Goal: Task Accomplishment & Management: Manage account settings

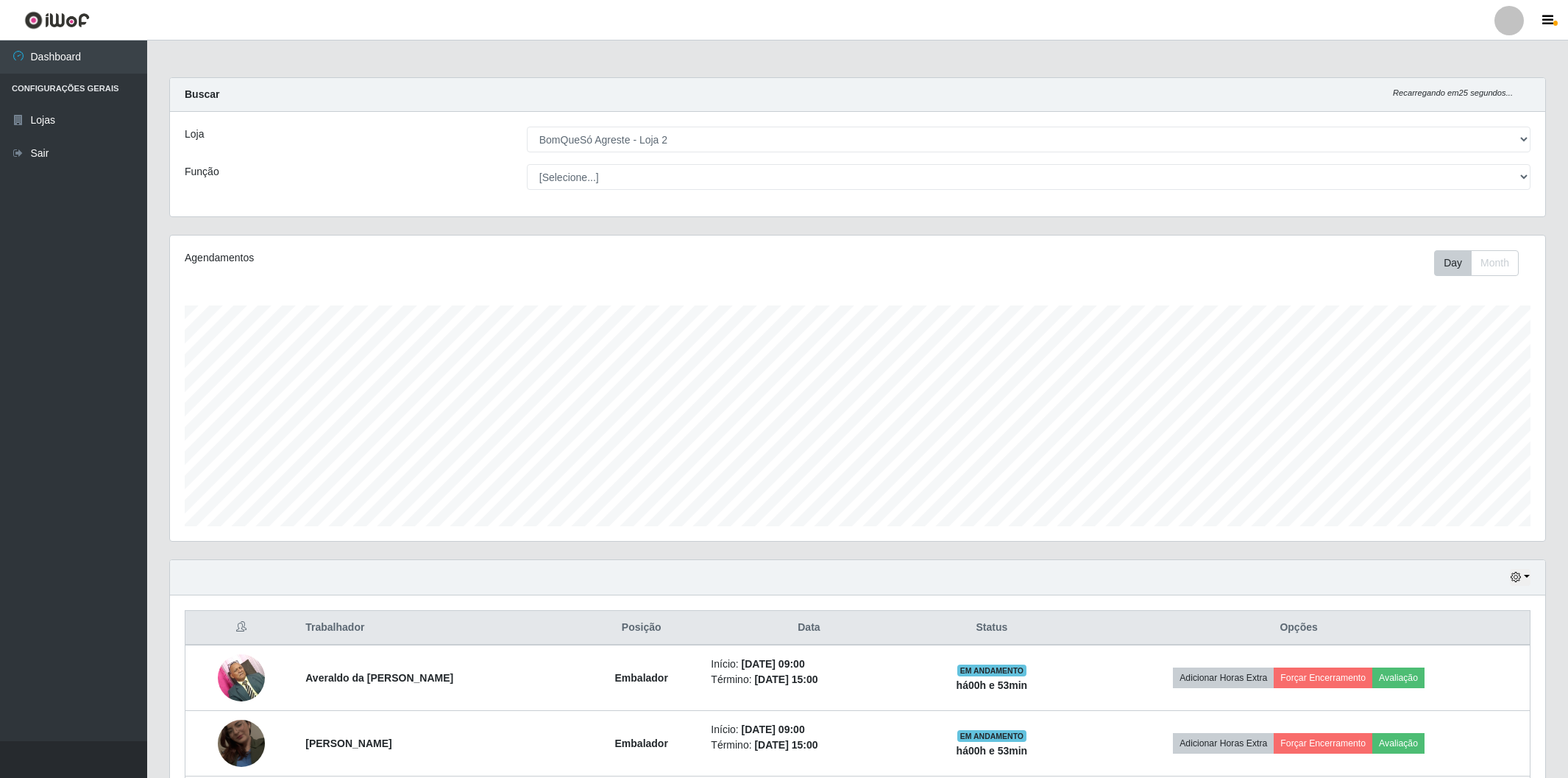
select select "214"
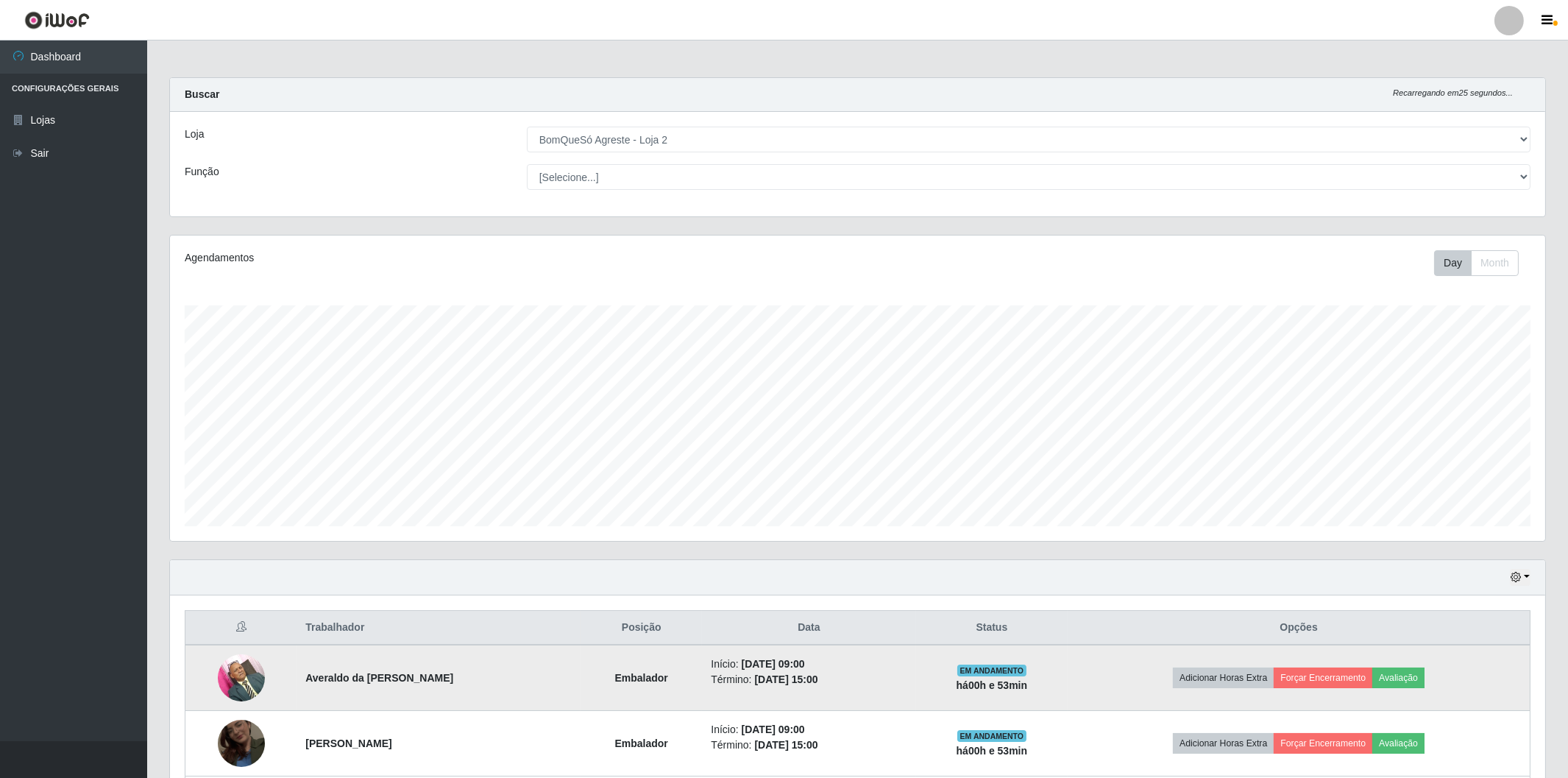
scroll to position [305, 1374]
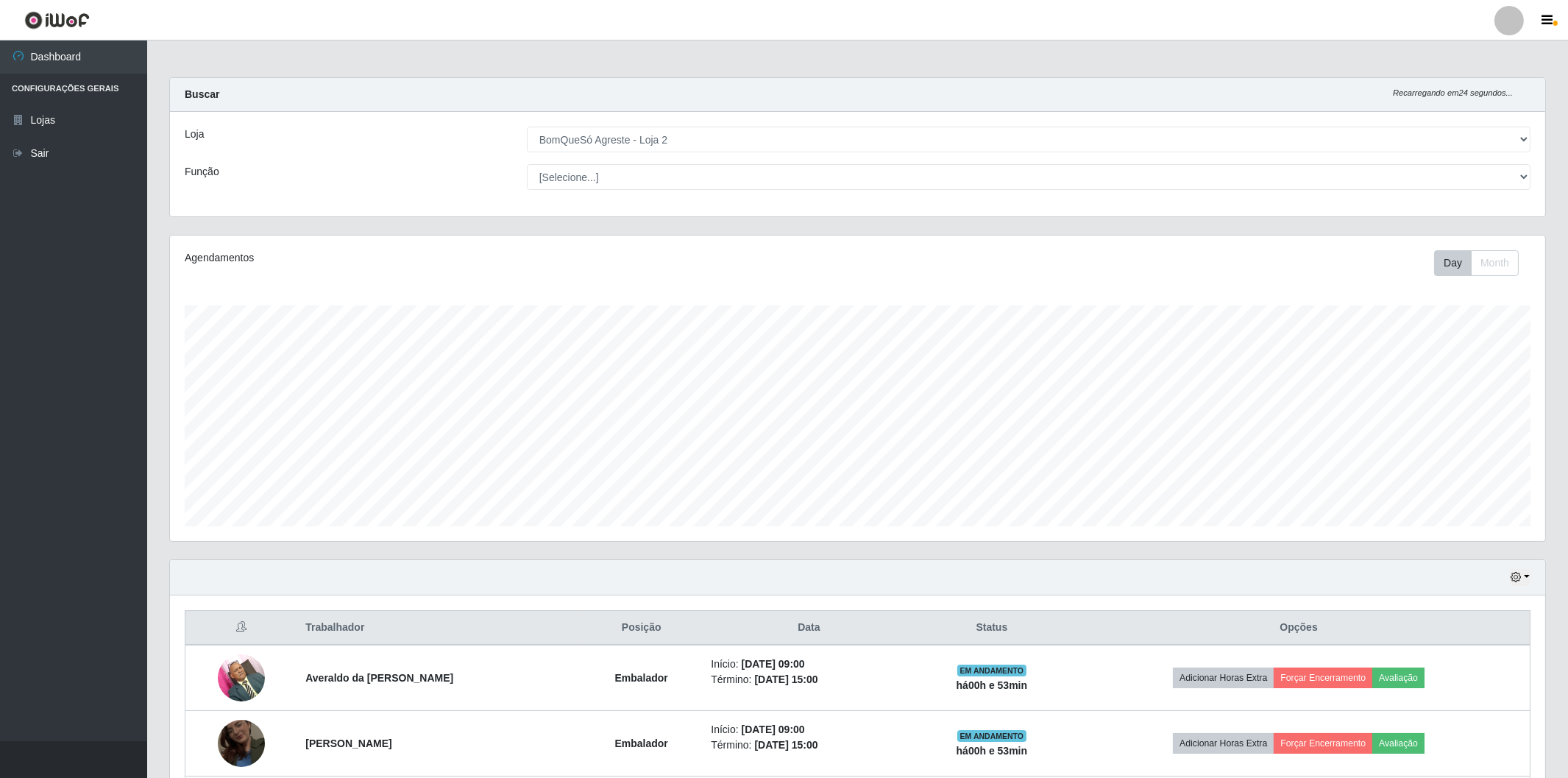
drag, startPoint x: 9, startPoint y: 767, endPoint x: 10, endPoint y: 785, distance: 18.0
click at [10, 778] on html "Perfil Alterar Senha Sair Dashboard Configurações Gerais Lojas Sair Carregando.…" at bounding box center [784, 522] width 1568 height 1043
click at [3, 761] on button "button" at bounding box center [73, 760] width 147 height 37
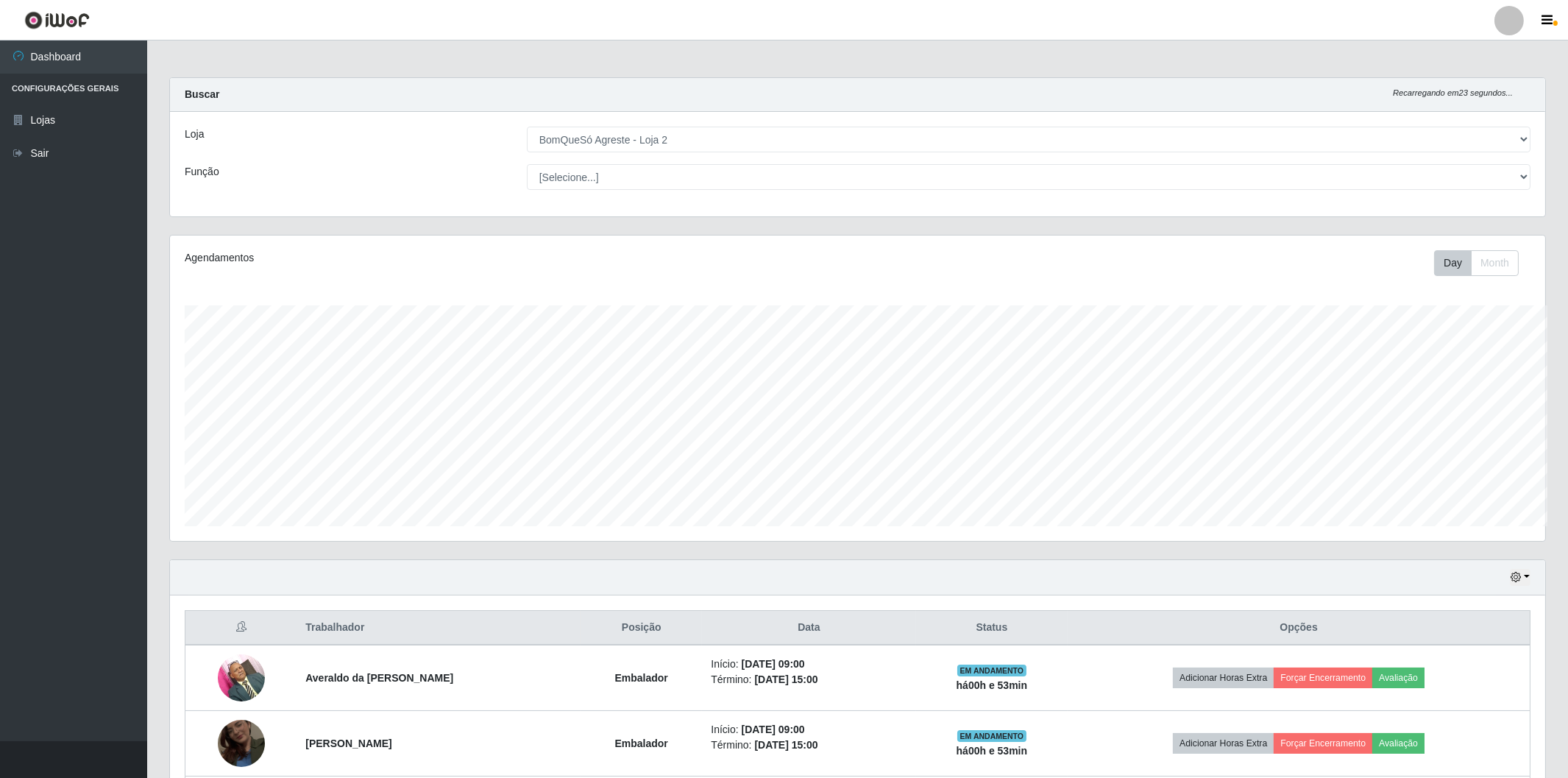
click at [3, 761] on button "button" at bounding box center [73, 760] width 147 height 37
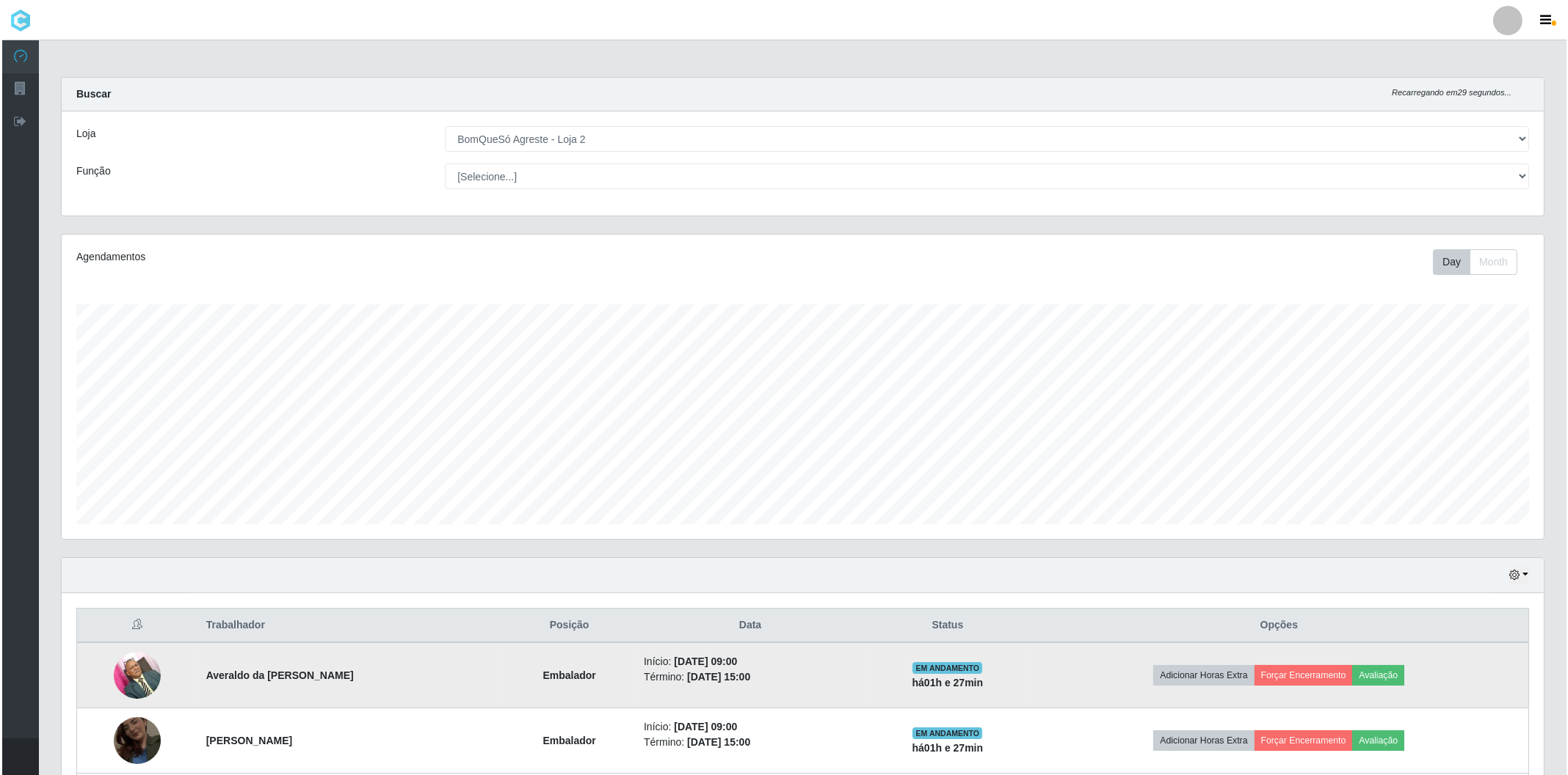
scroll to position [264, 0]
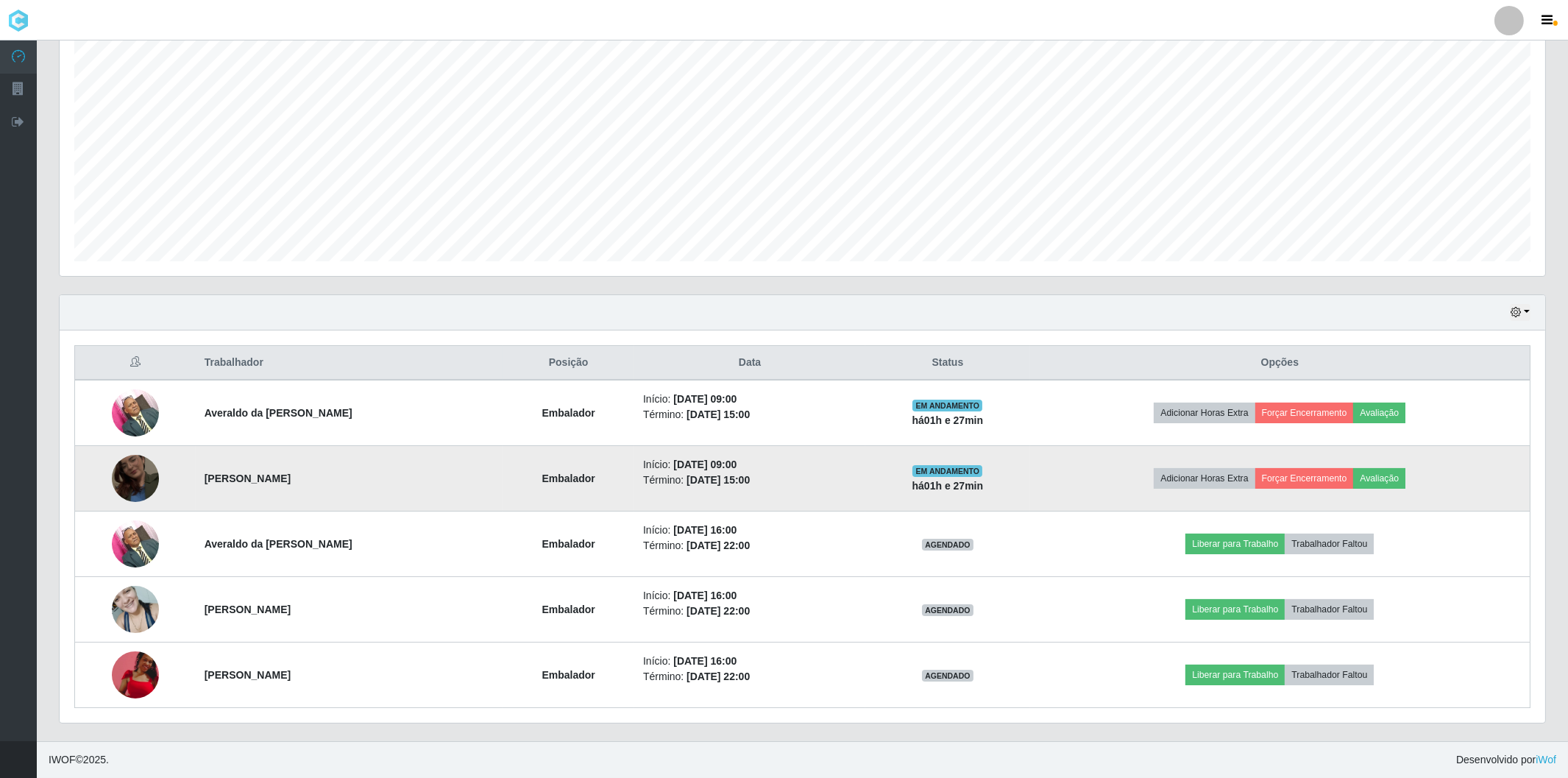
click at [126, 488] on img at bounding box center [135, 479] width 47 height 84
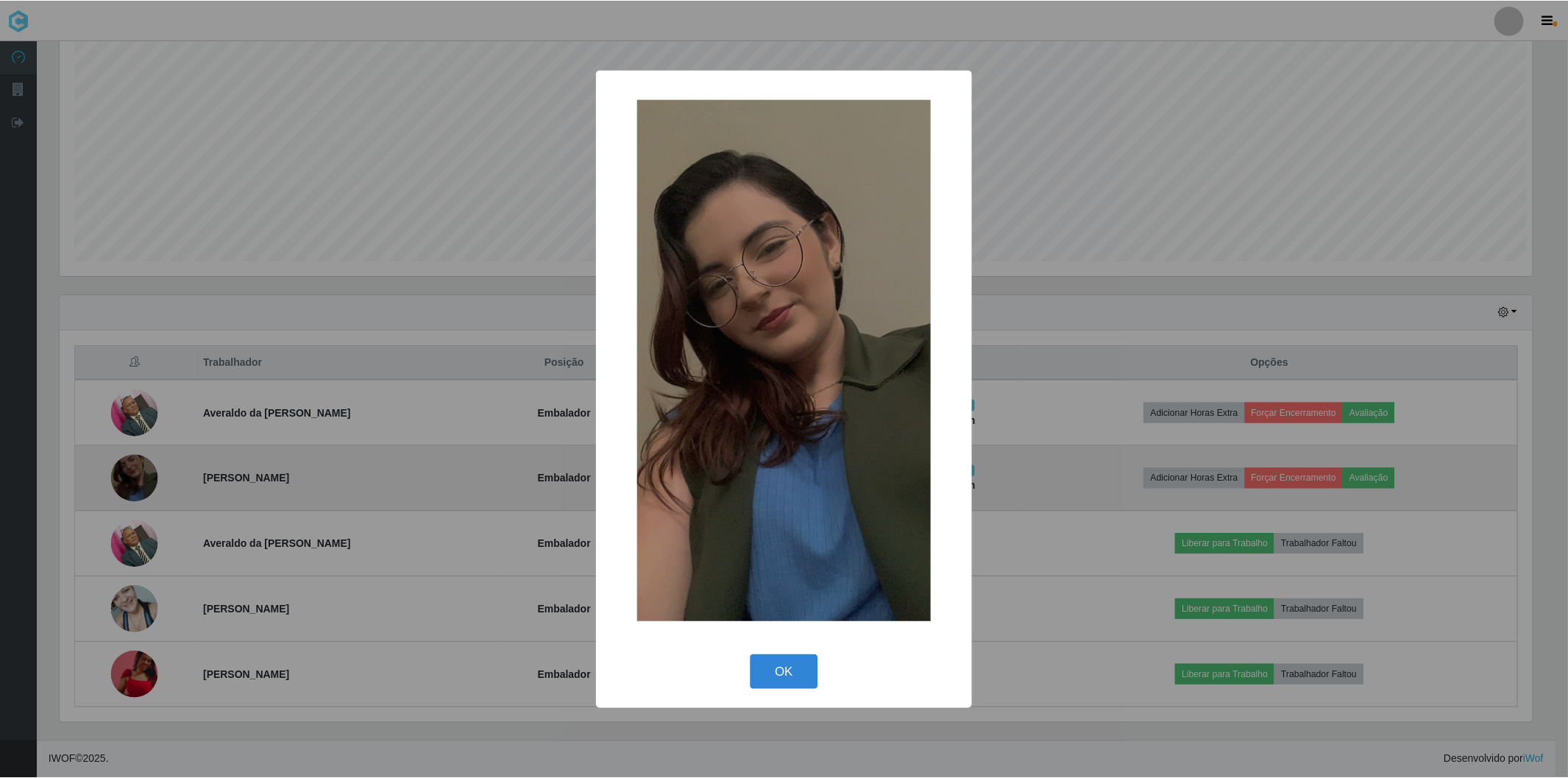
scroll to position [305, 1476]
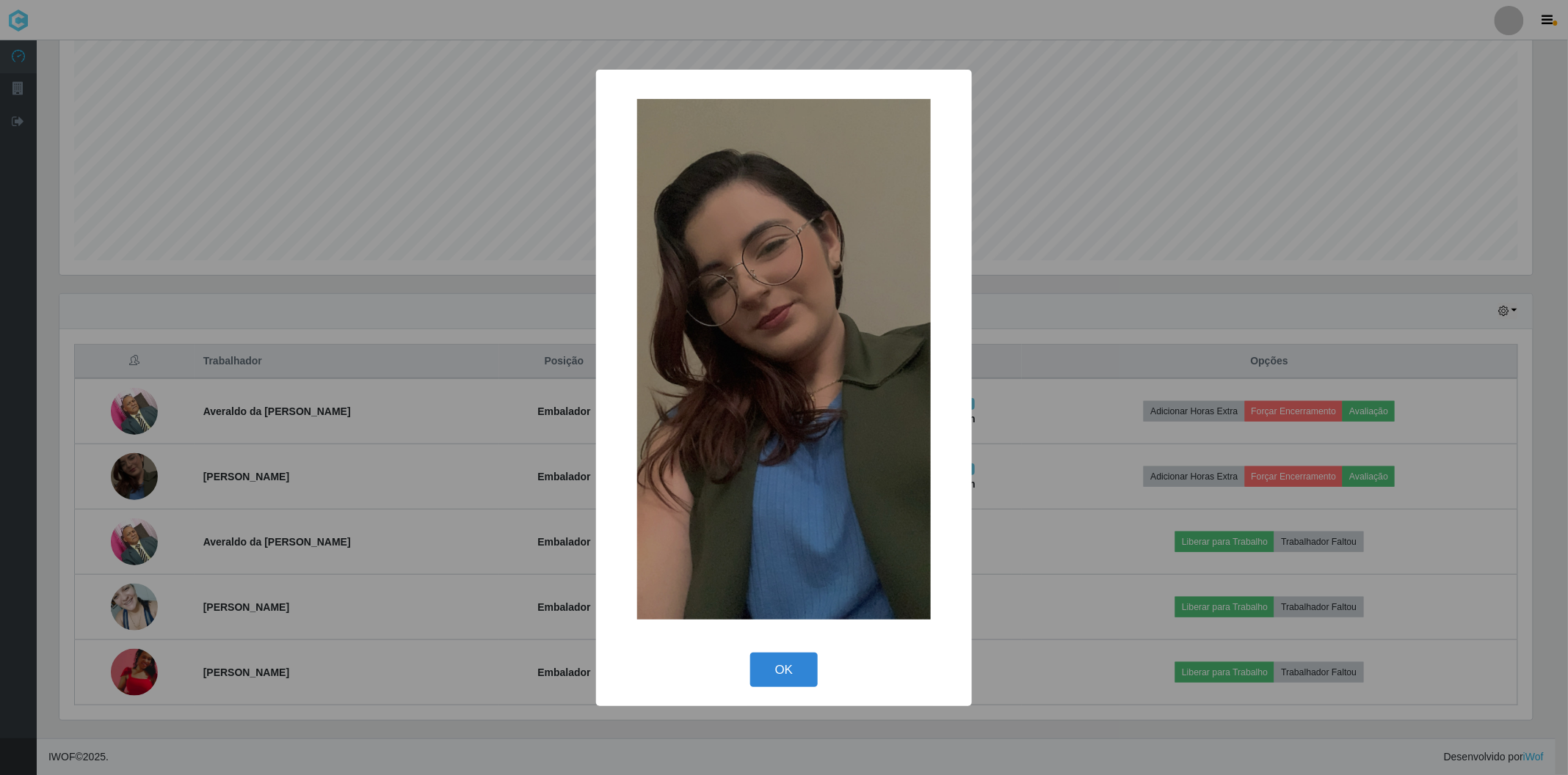
click at [127, 480] on div "× OK Cancel" at bounding box center [784, 388] width 1568 height 775
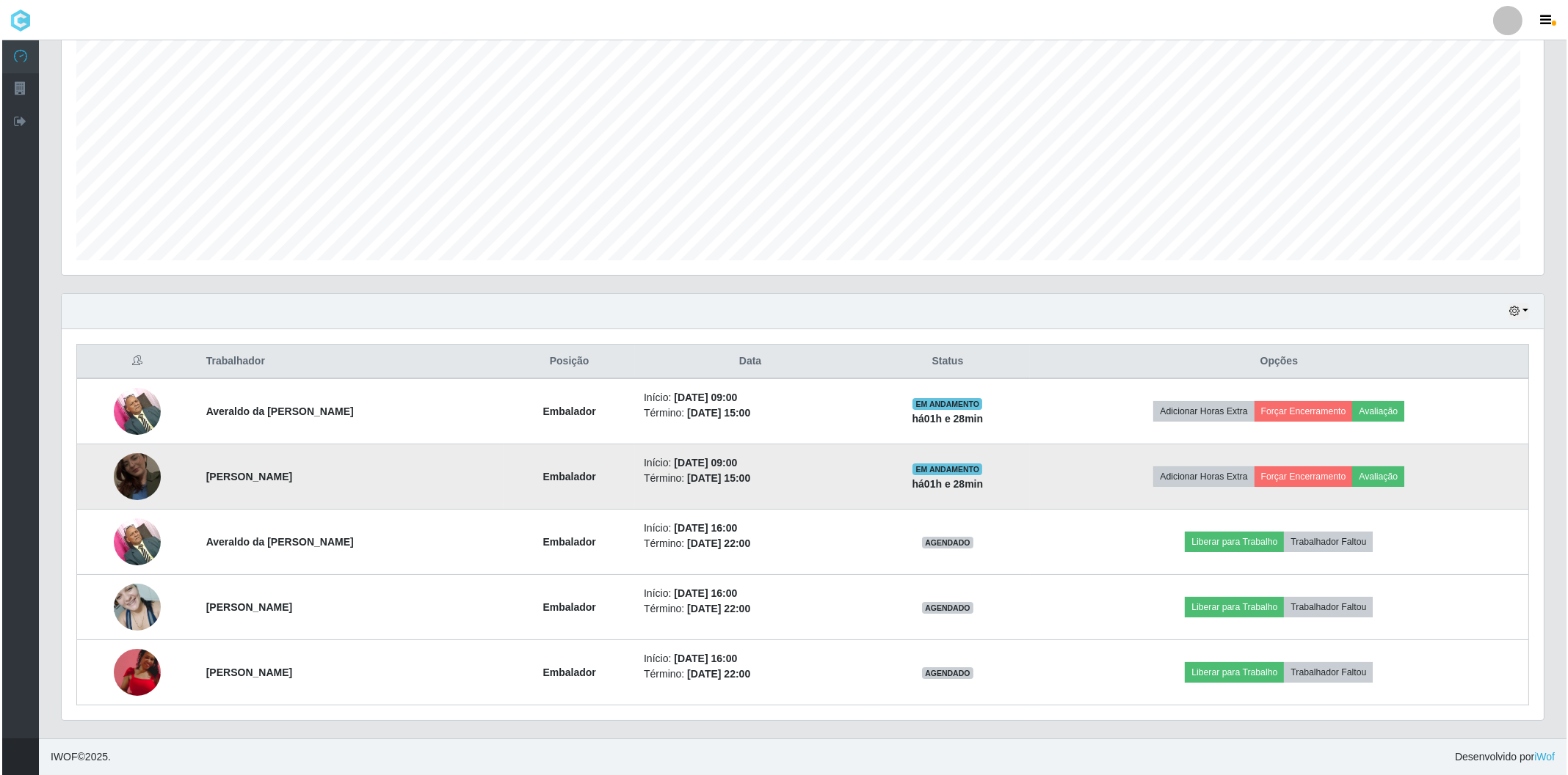
scroll to position [303, 1481]
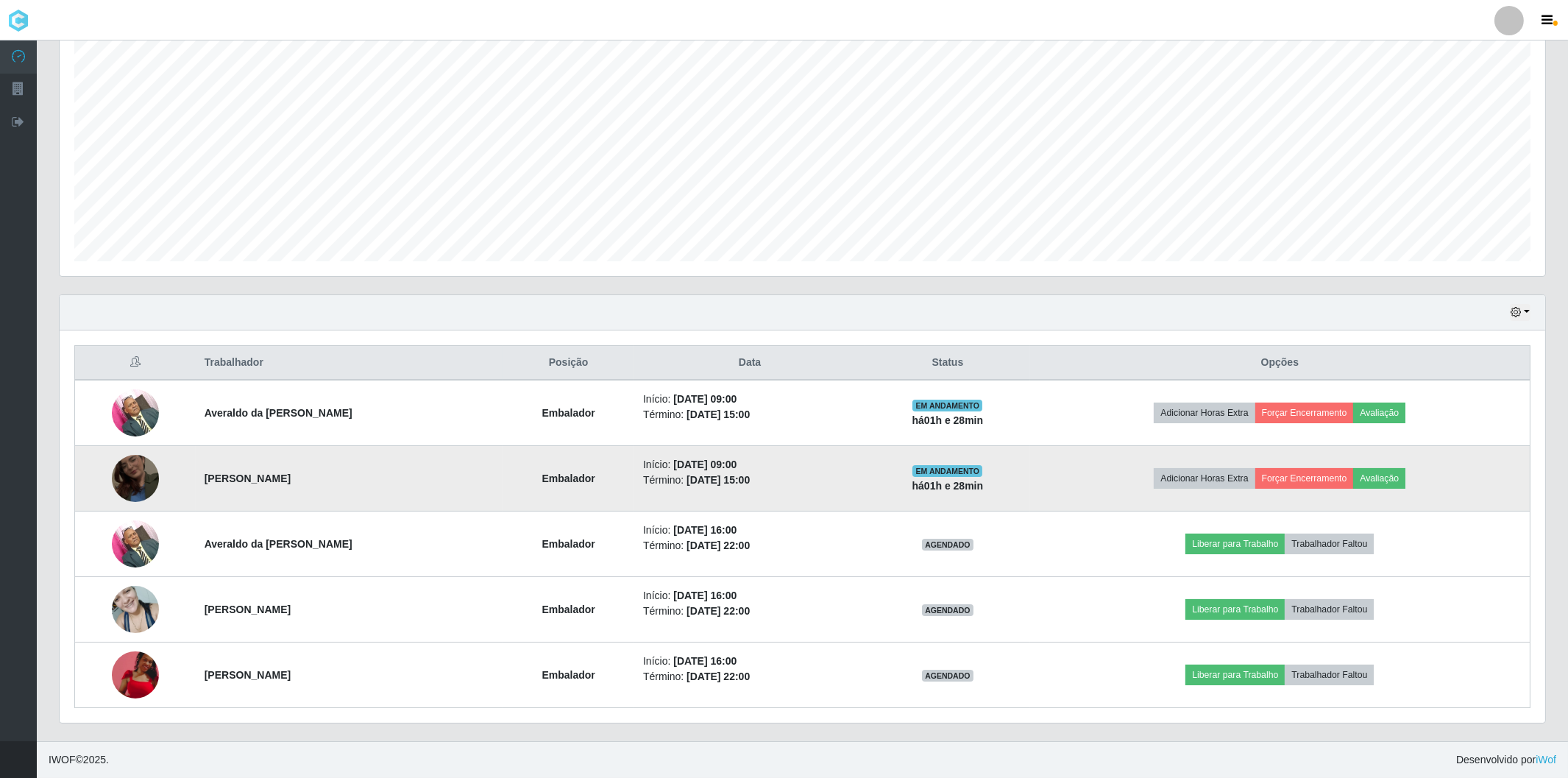
click at [130, 472] on img at bounding box center [135, 479] width 47 height 84
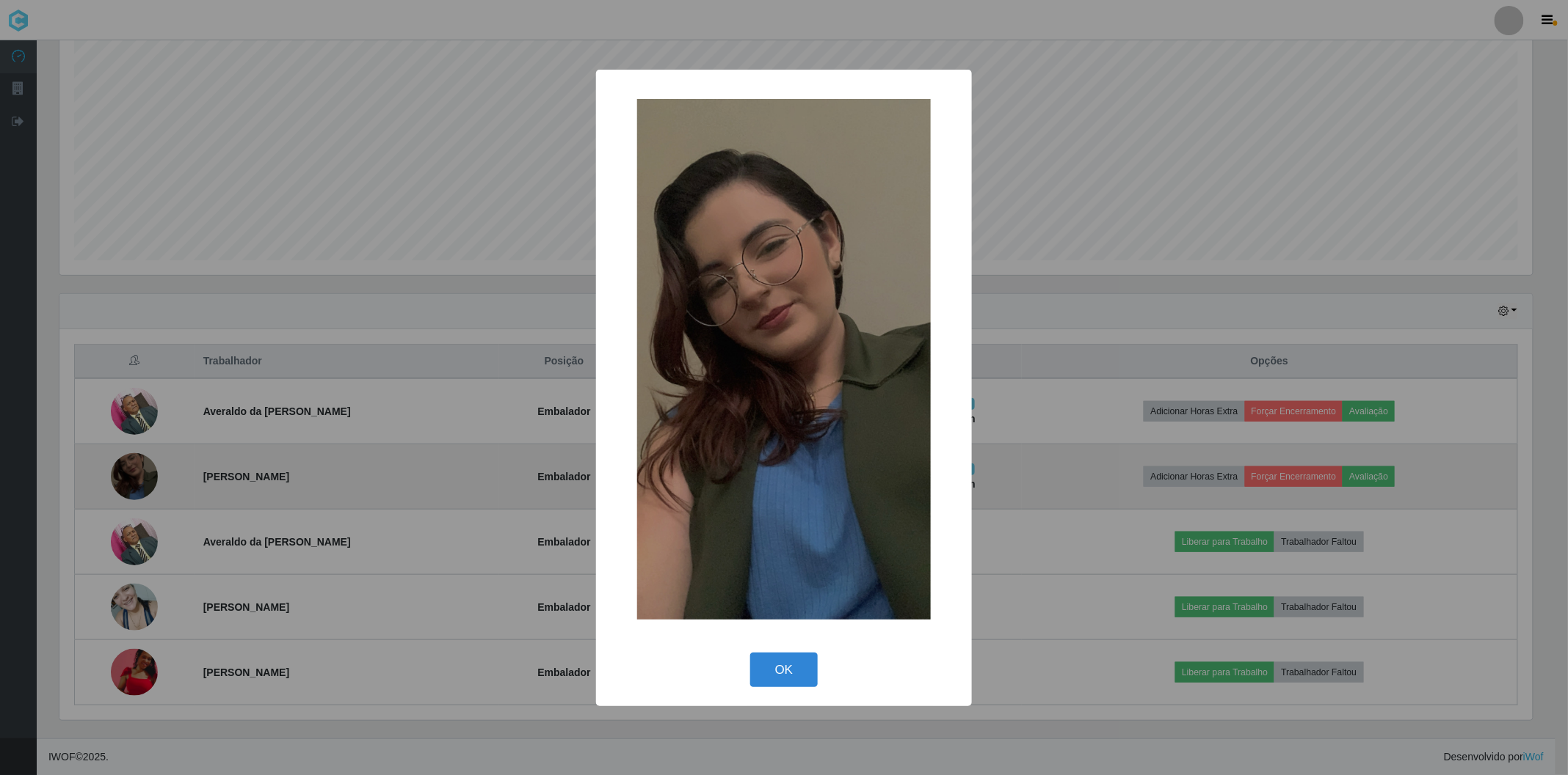
click at [130, 471] on div "× OK Cancel" at bounding box center [784, 388] width 1568 height 775
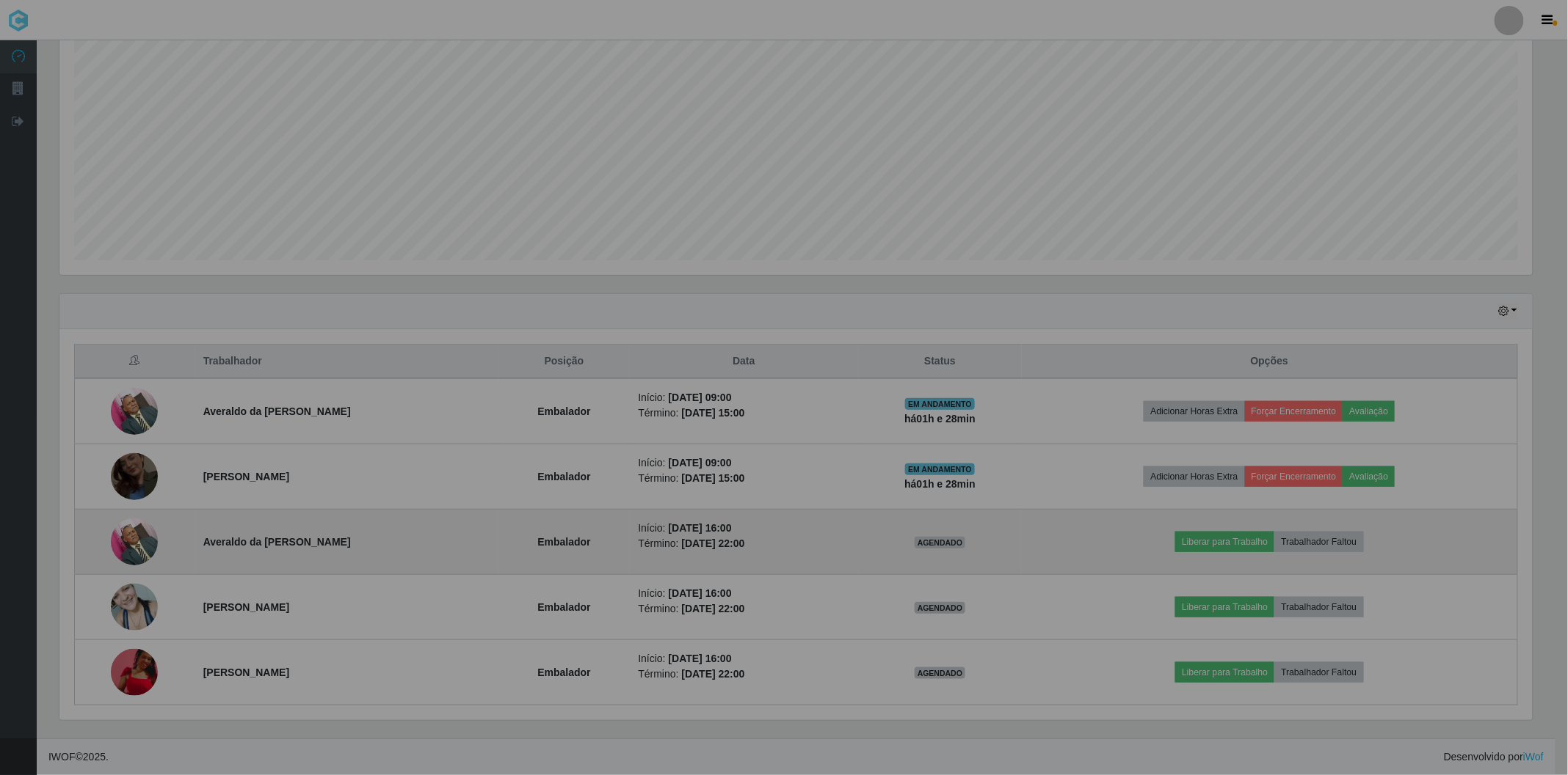
scroll to position [303, 1481]
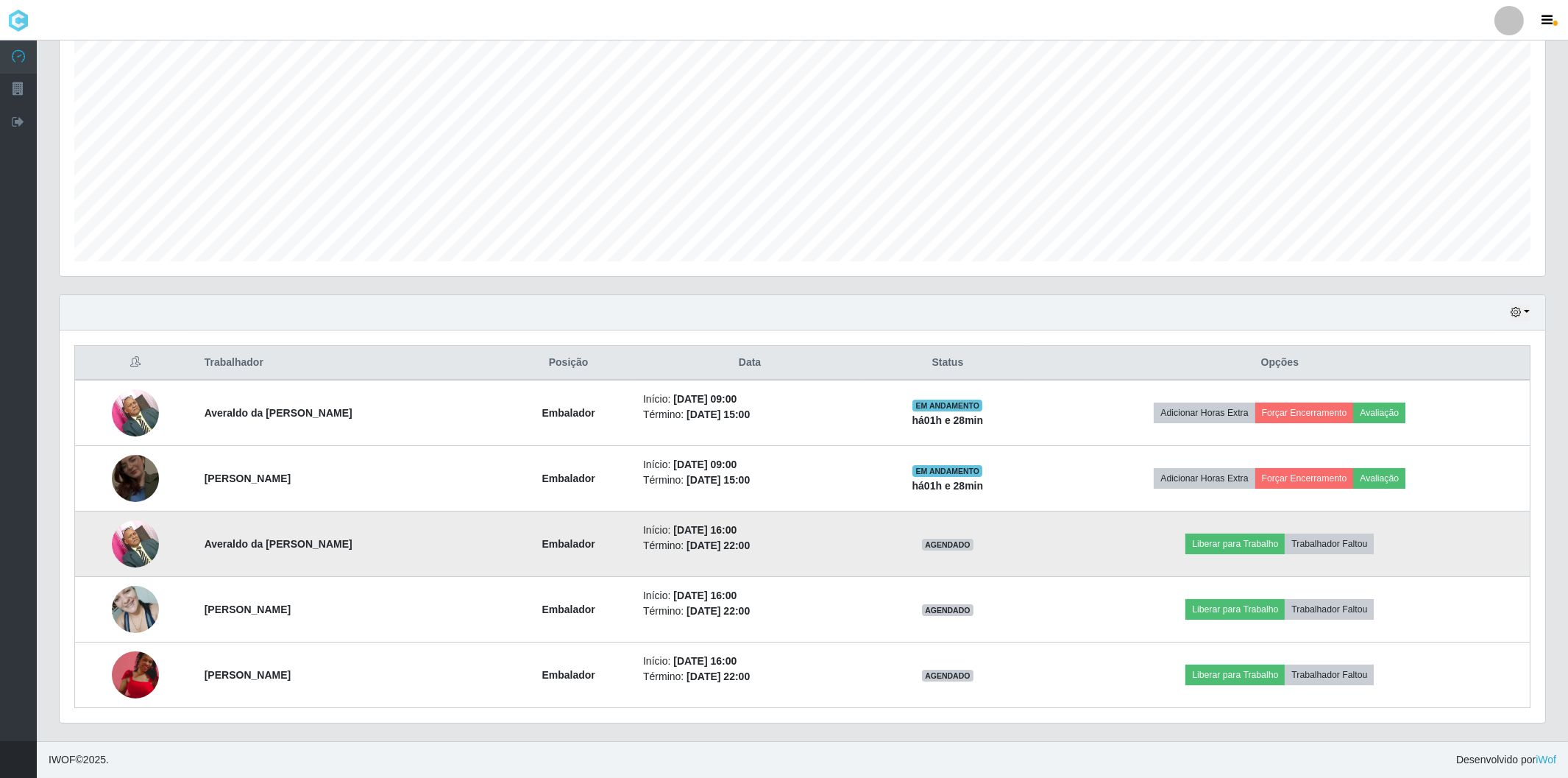
click at [132, 546] on img at bounding box center [135, 544] width 47 height 63
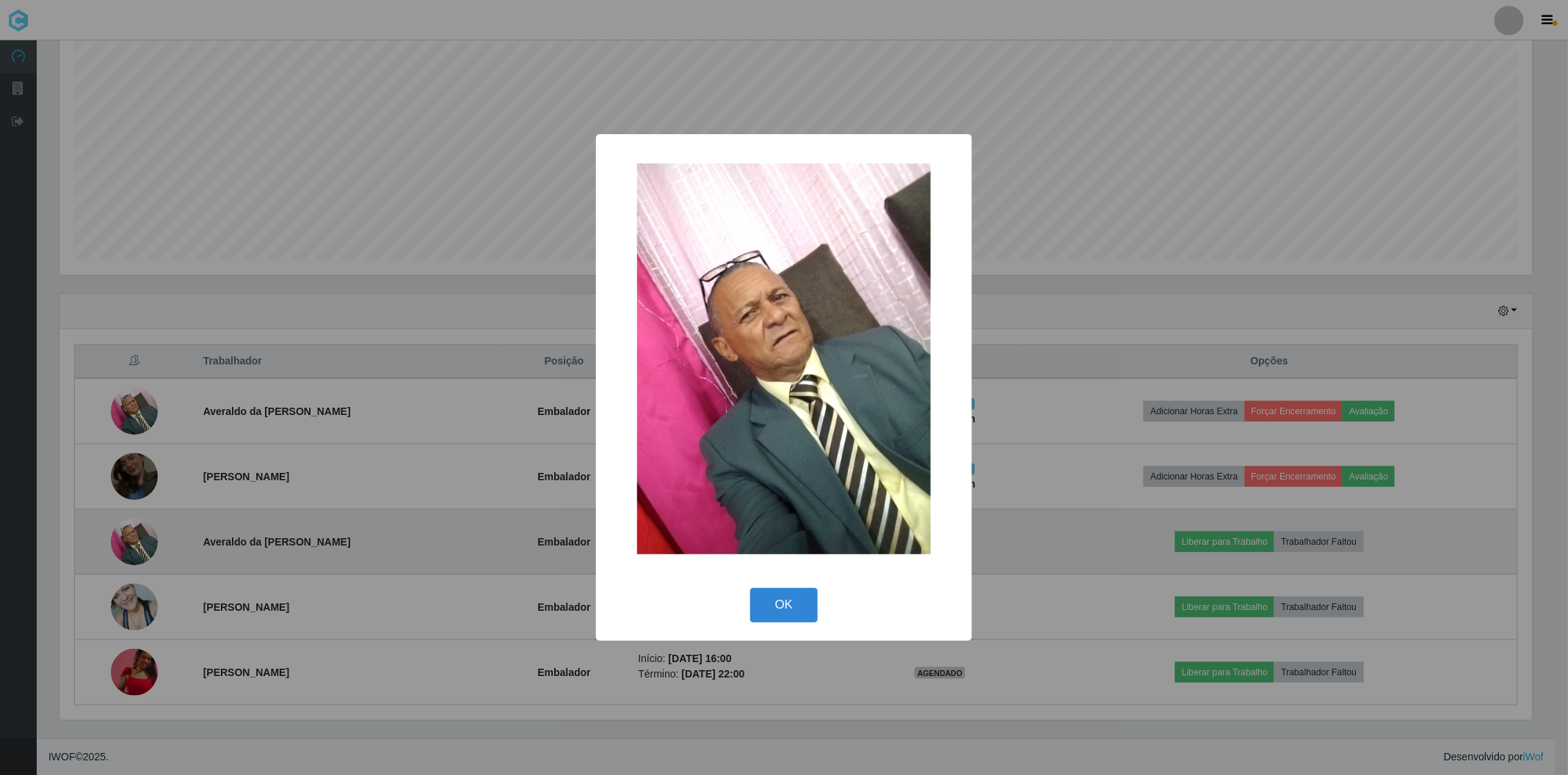
click at [132, 544] on div "× OK Cancel" at bounding box center [784, 388] width 1568 height 775
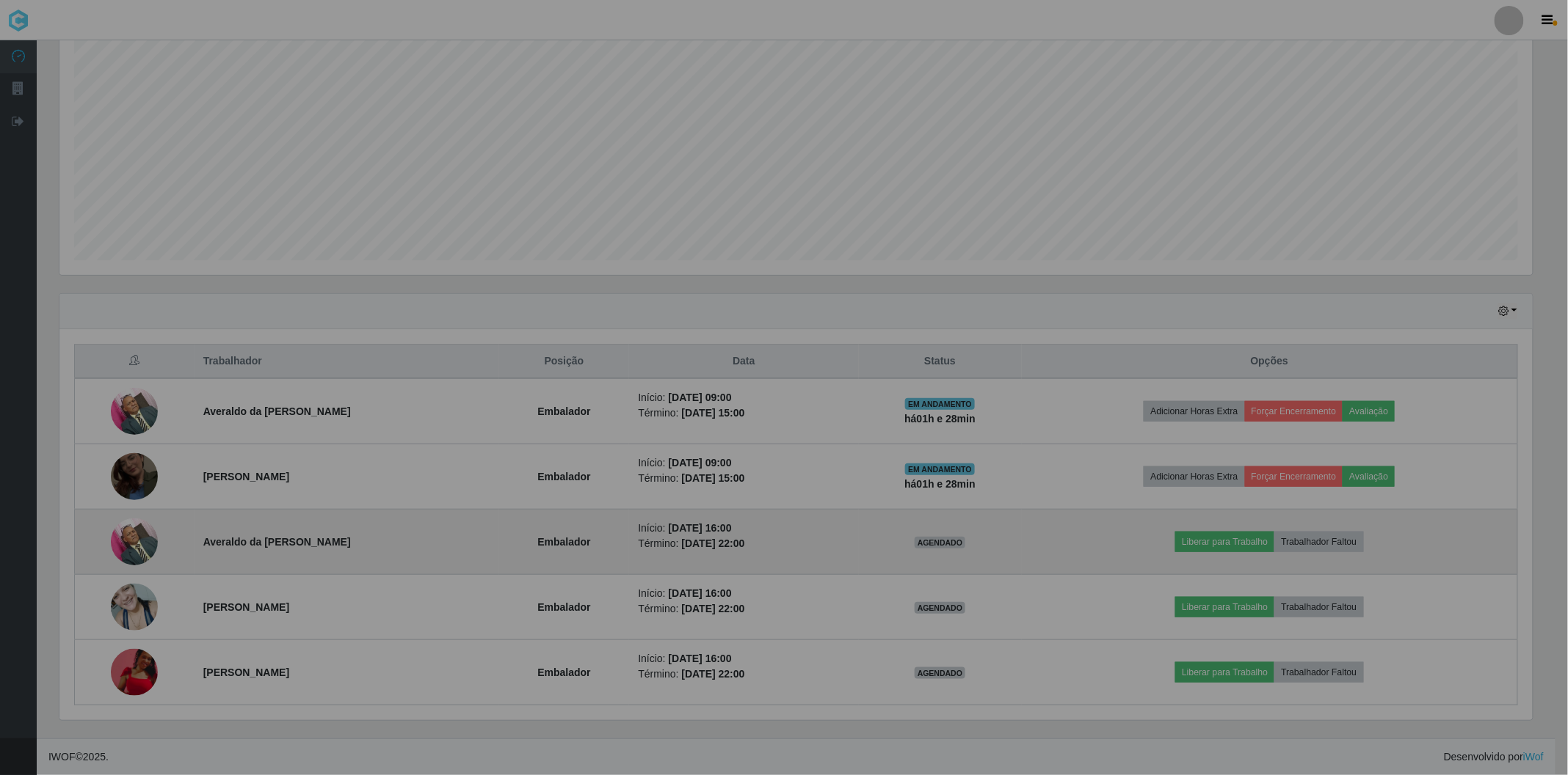
scroll to position [303, 1481]
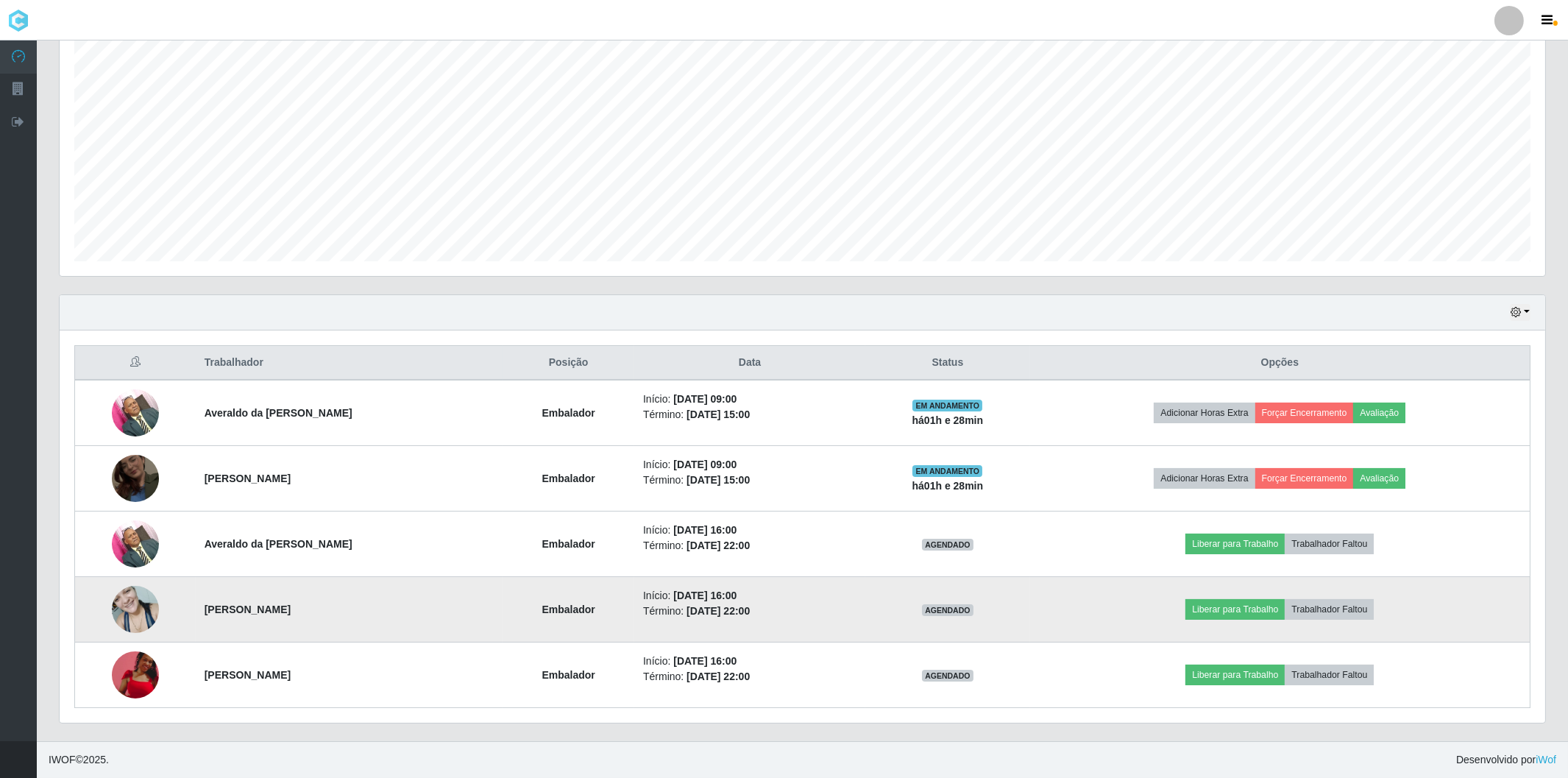
click at [132, 612] on img at bounding box center [135, 609] width 47 height 63
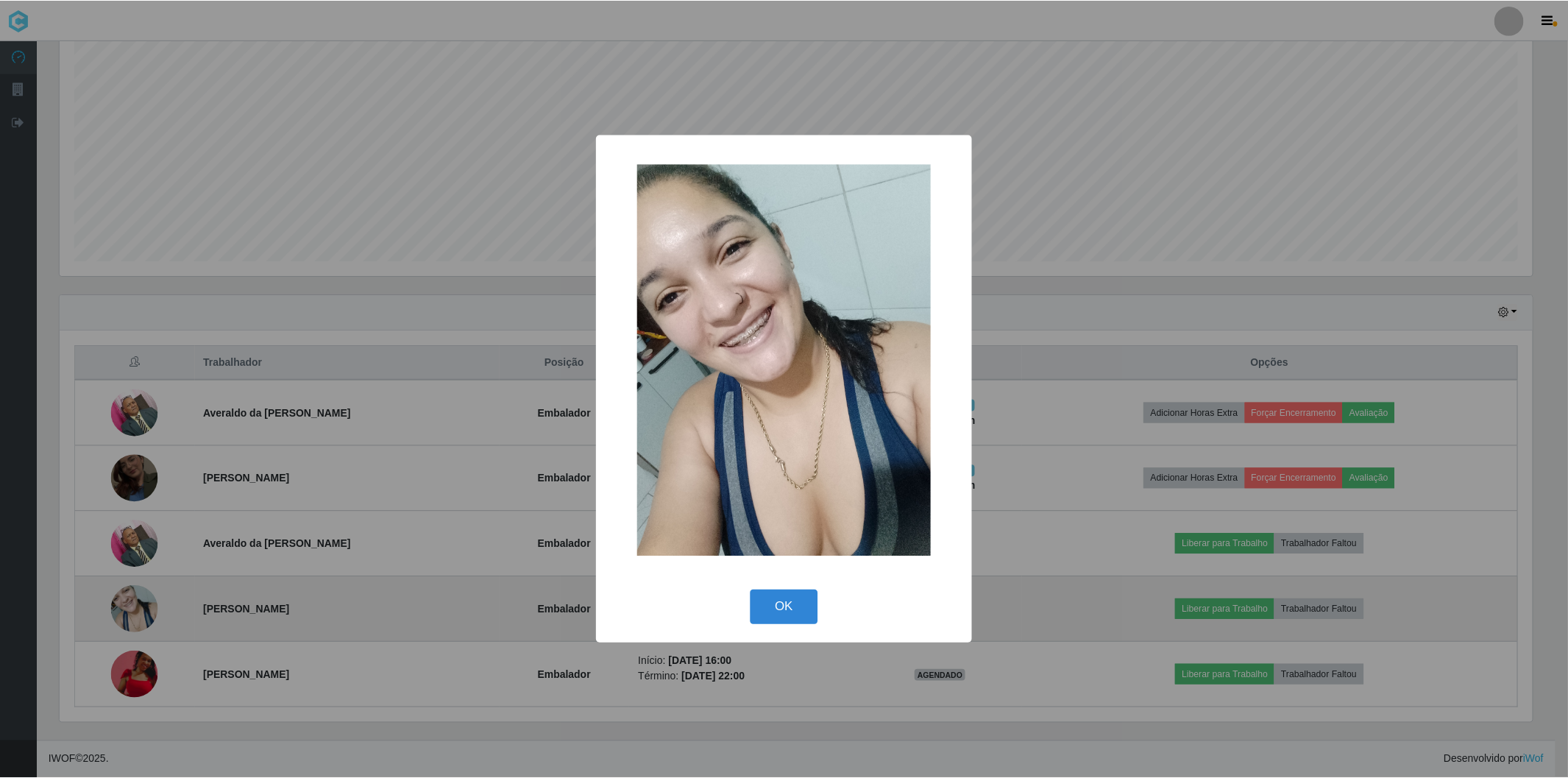
scroll to position [305, 1476]
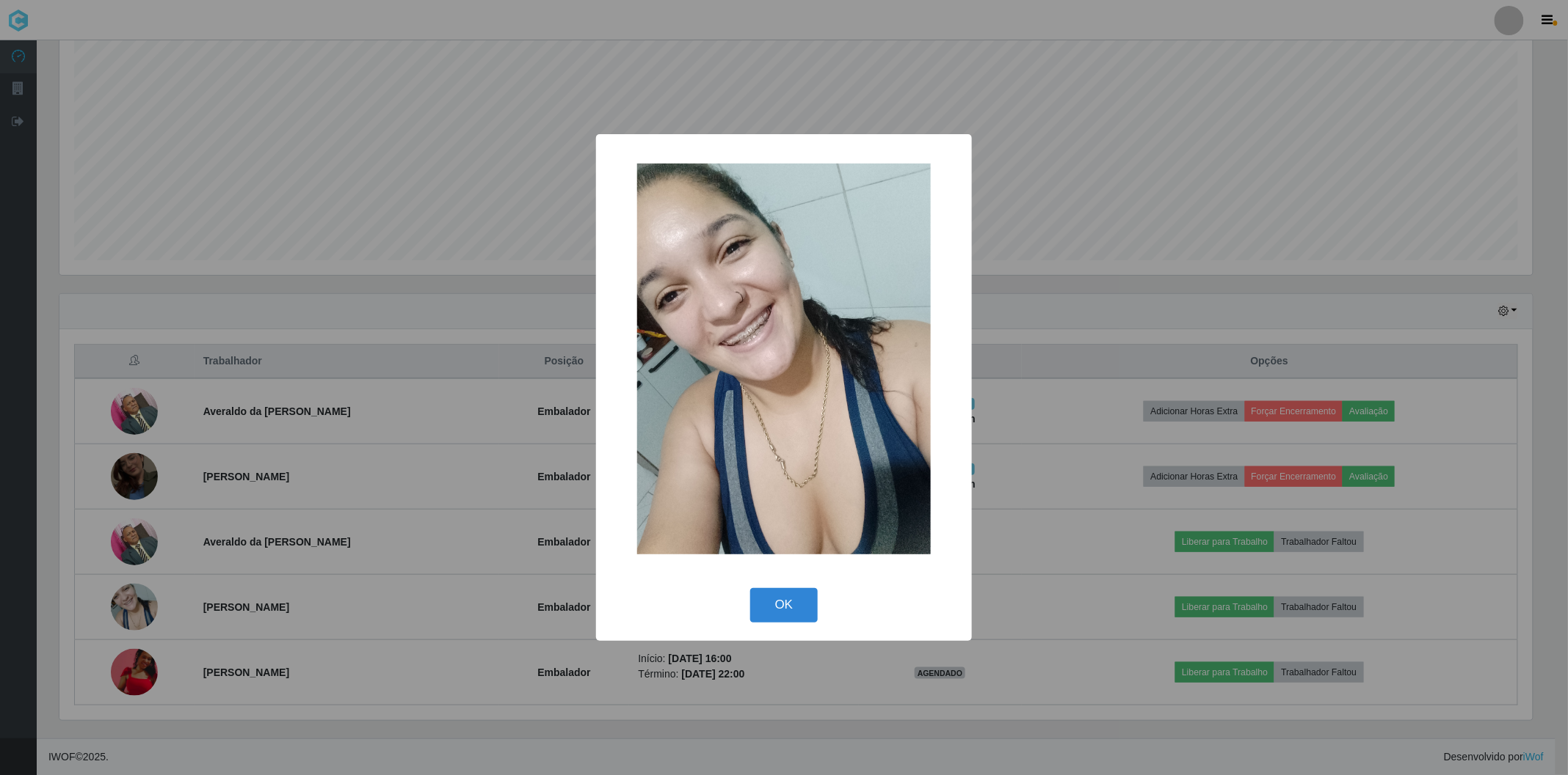
click at [133, 610] on div "× OK Cancel" at bounding box center [784, 388] width 1568 height 775
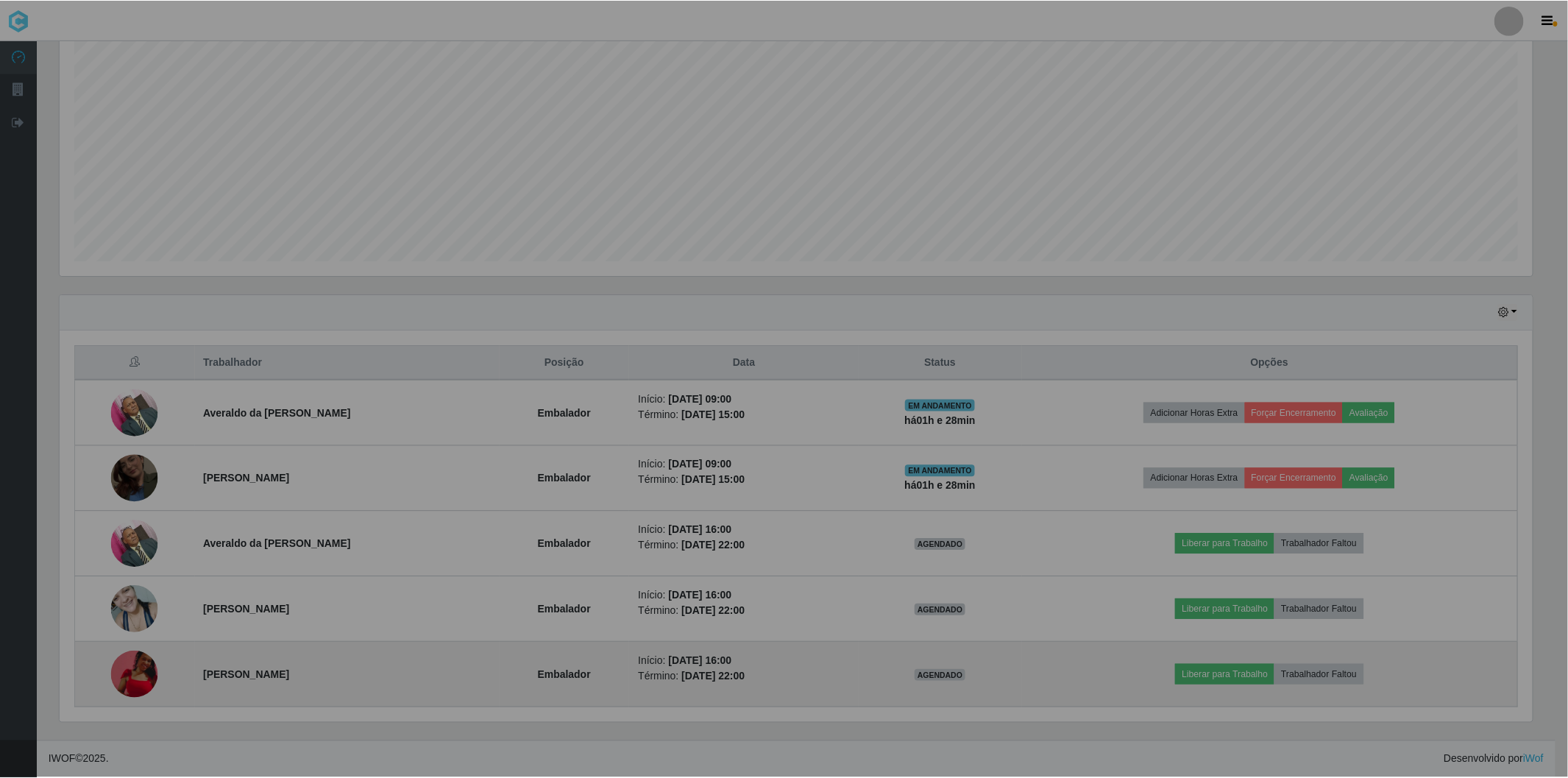
scroll to position [305, 1485]
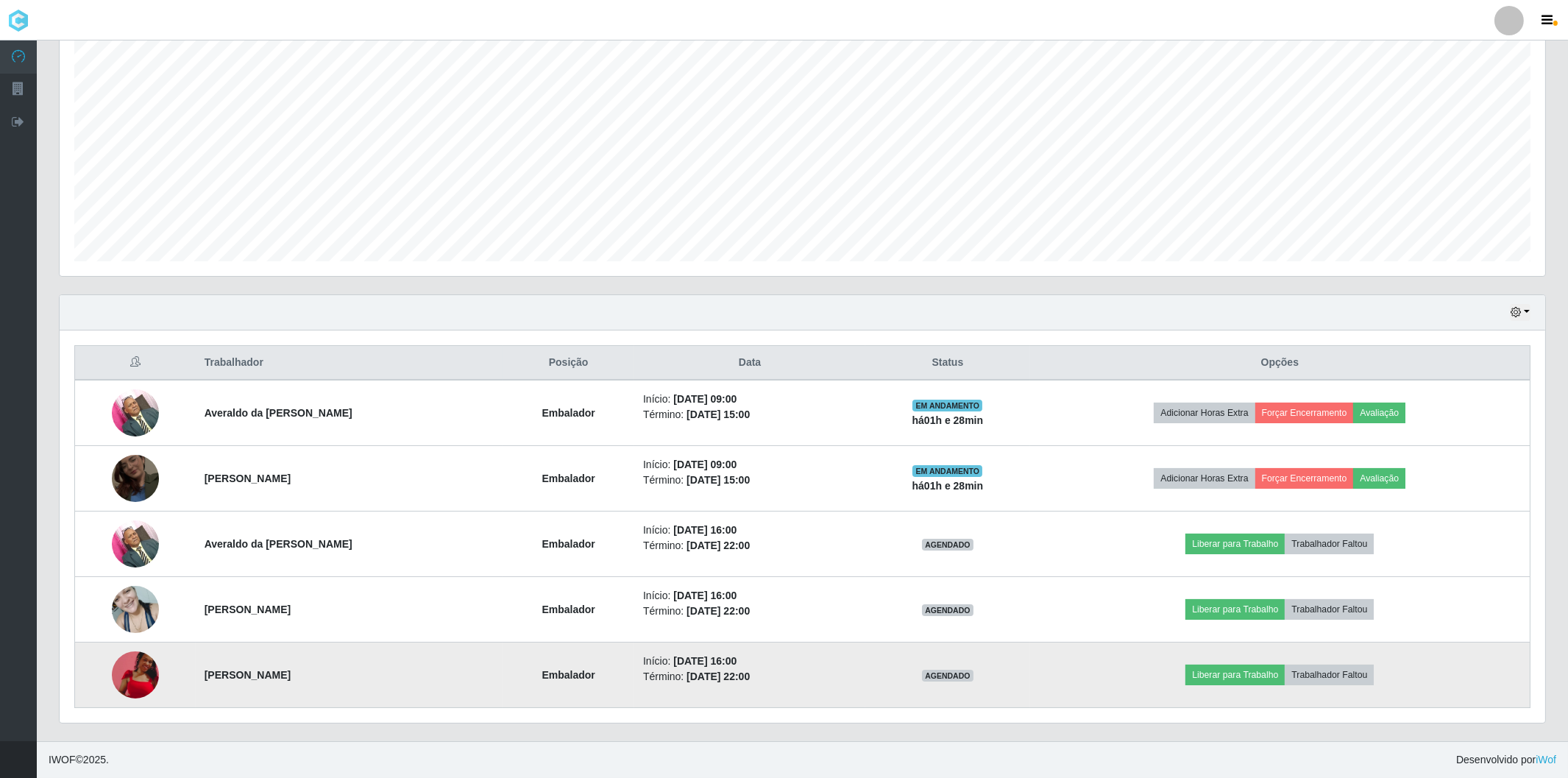
click at [131, 661] on img at bounding box center [135, 675] width 47 height 47
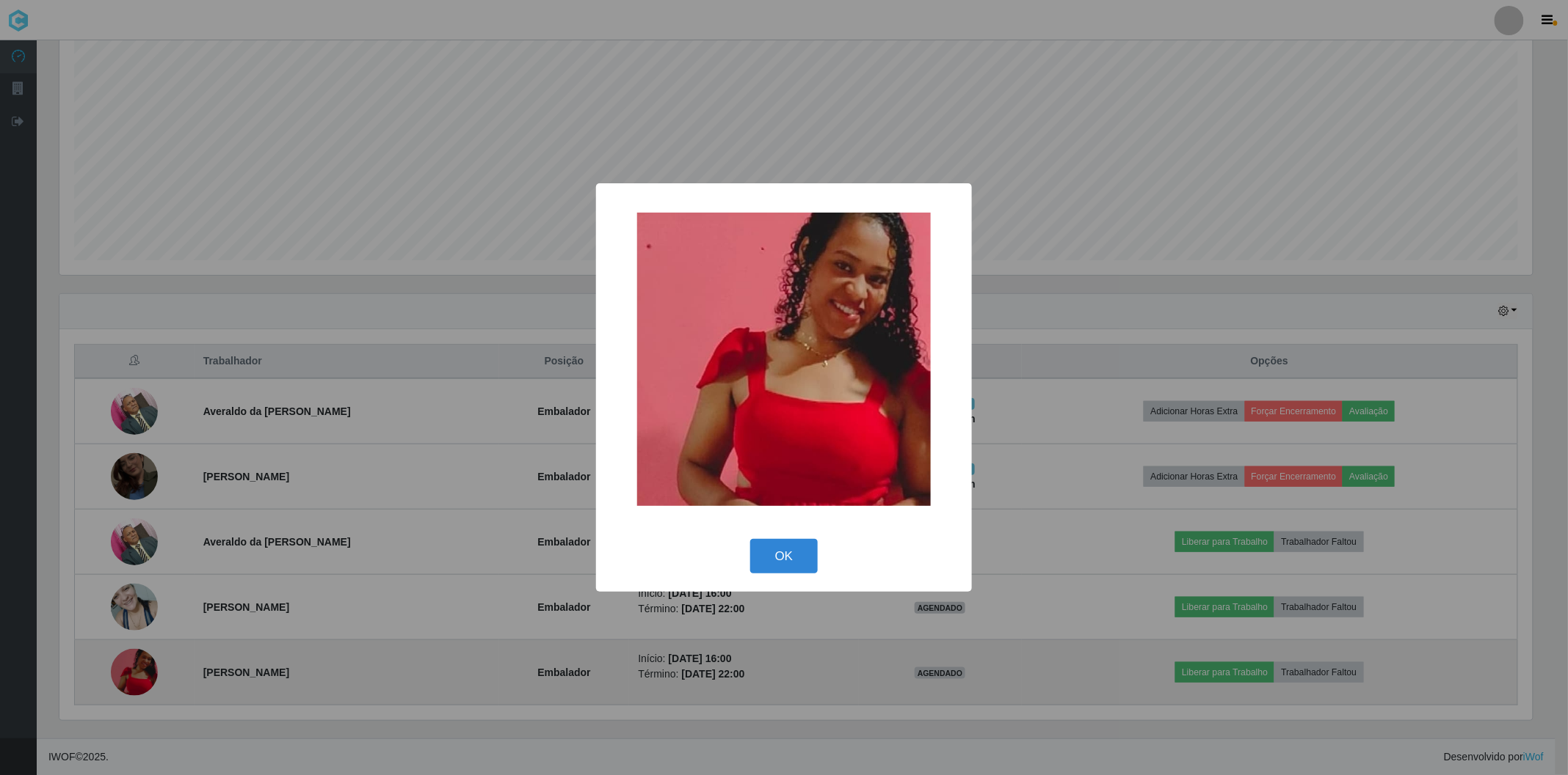
click at [130, 658] on div "× OK Cancel" at bounding box center [784, 388] width 1568 height 775
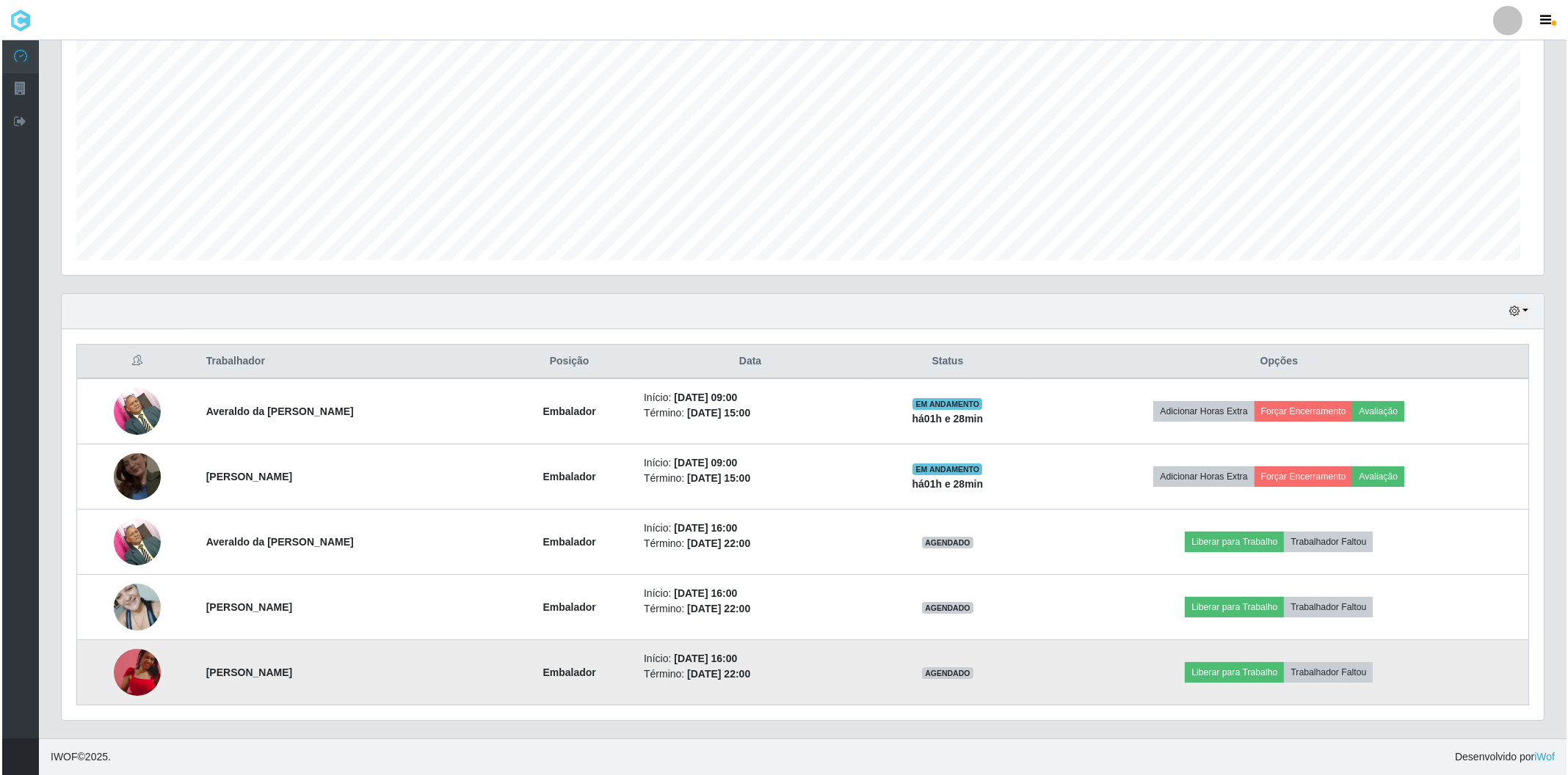
scroll to position [303, 1481]
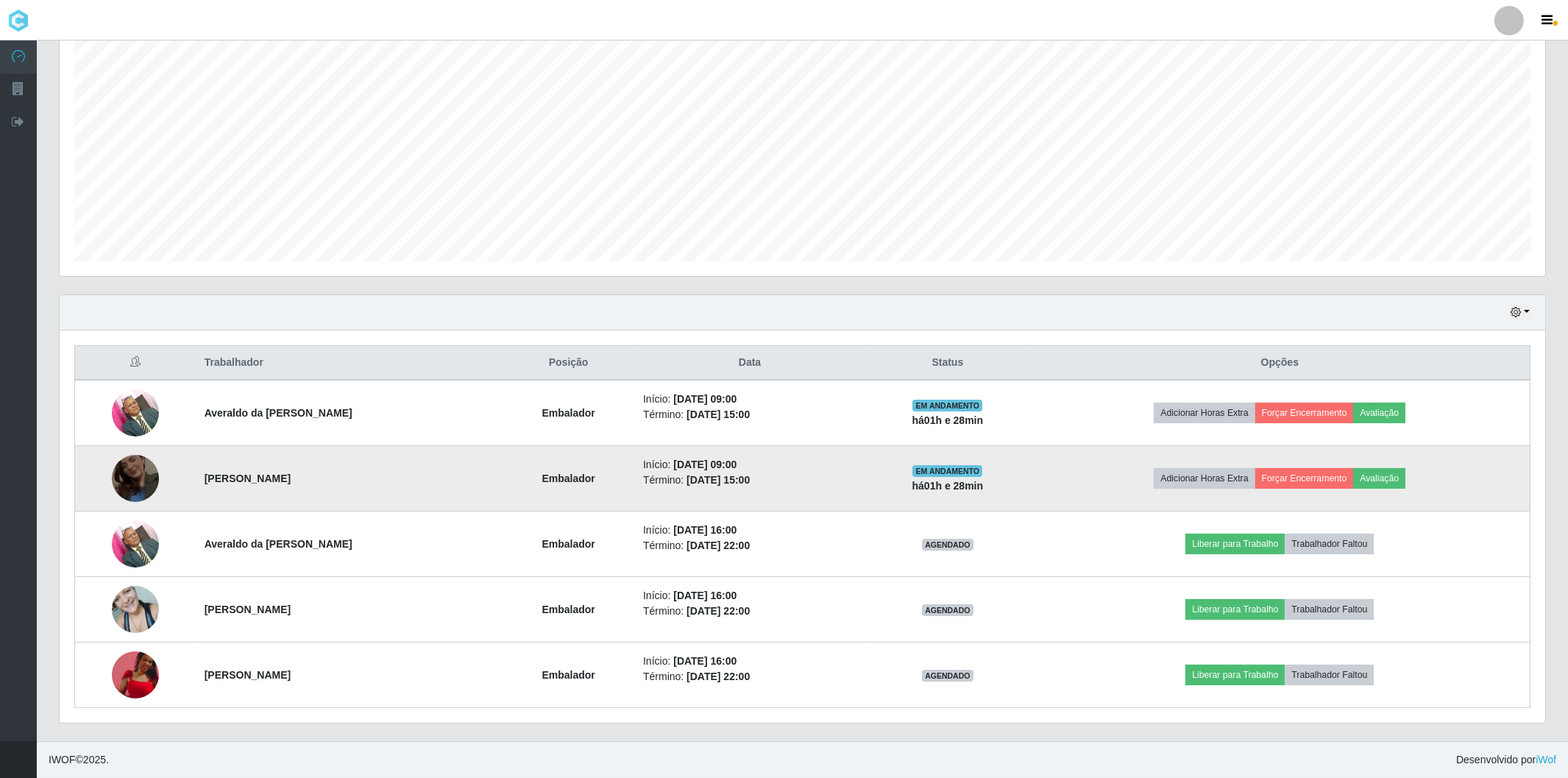
click at [144, 482] on img at bounding box center [135, 479] width 47 height 84
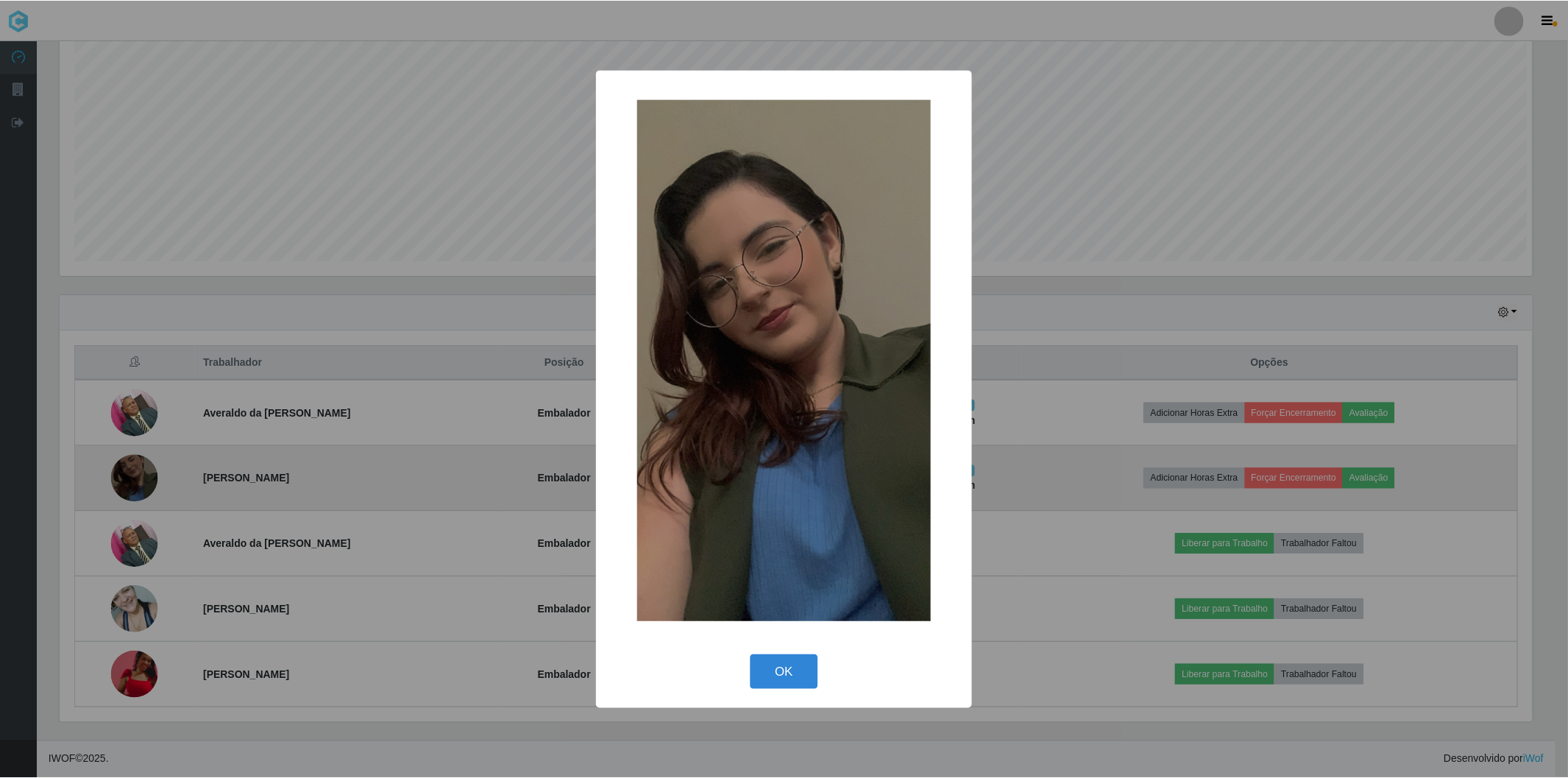
scroll to position [305, 1476]
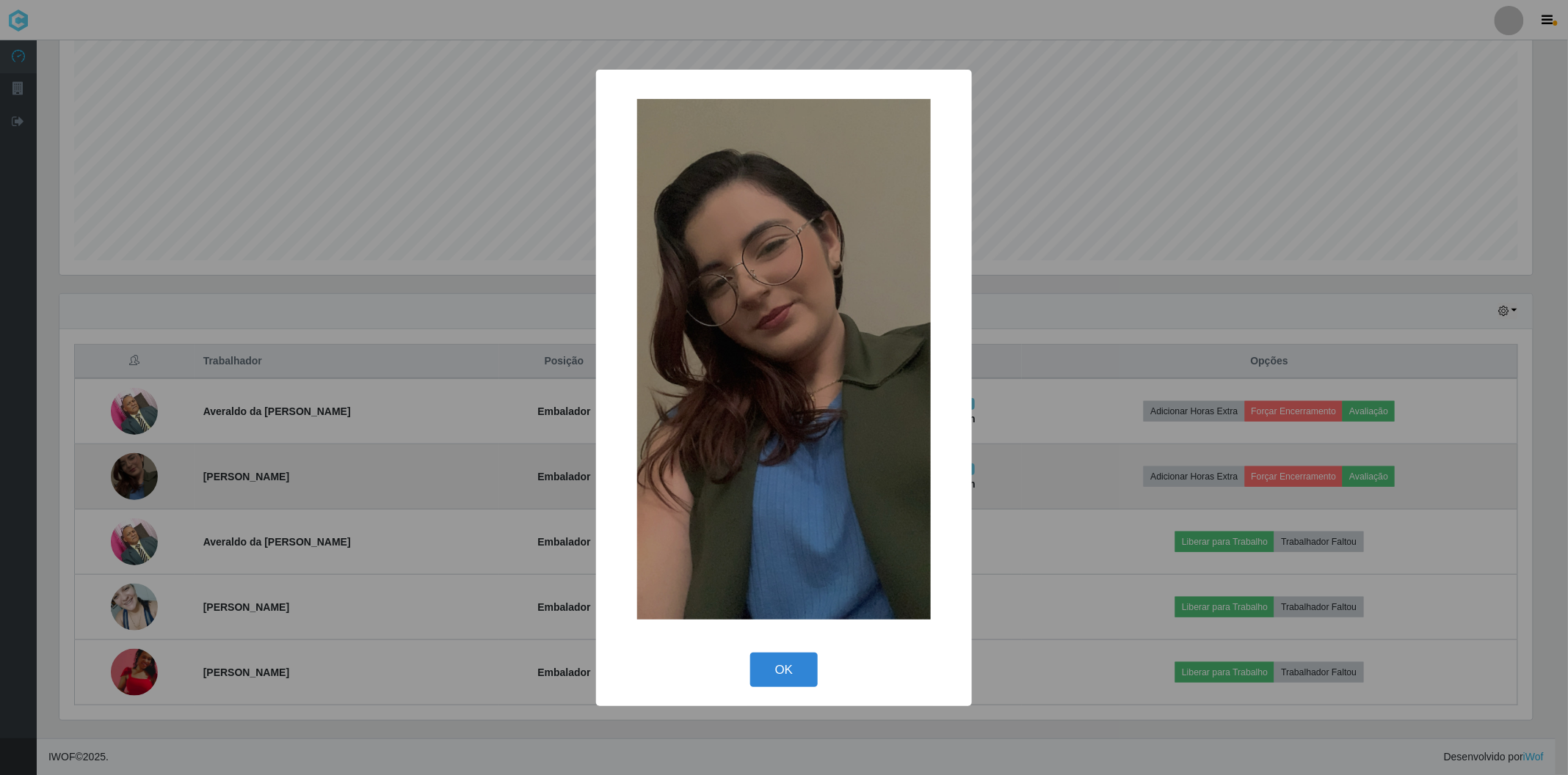
click at [143, 480] on div "× OK Cancel" at bounding box center [784, 388] width 1568 height 775
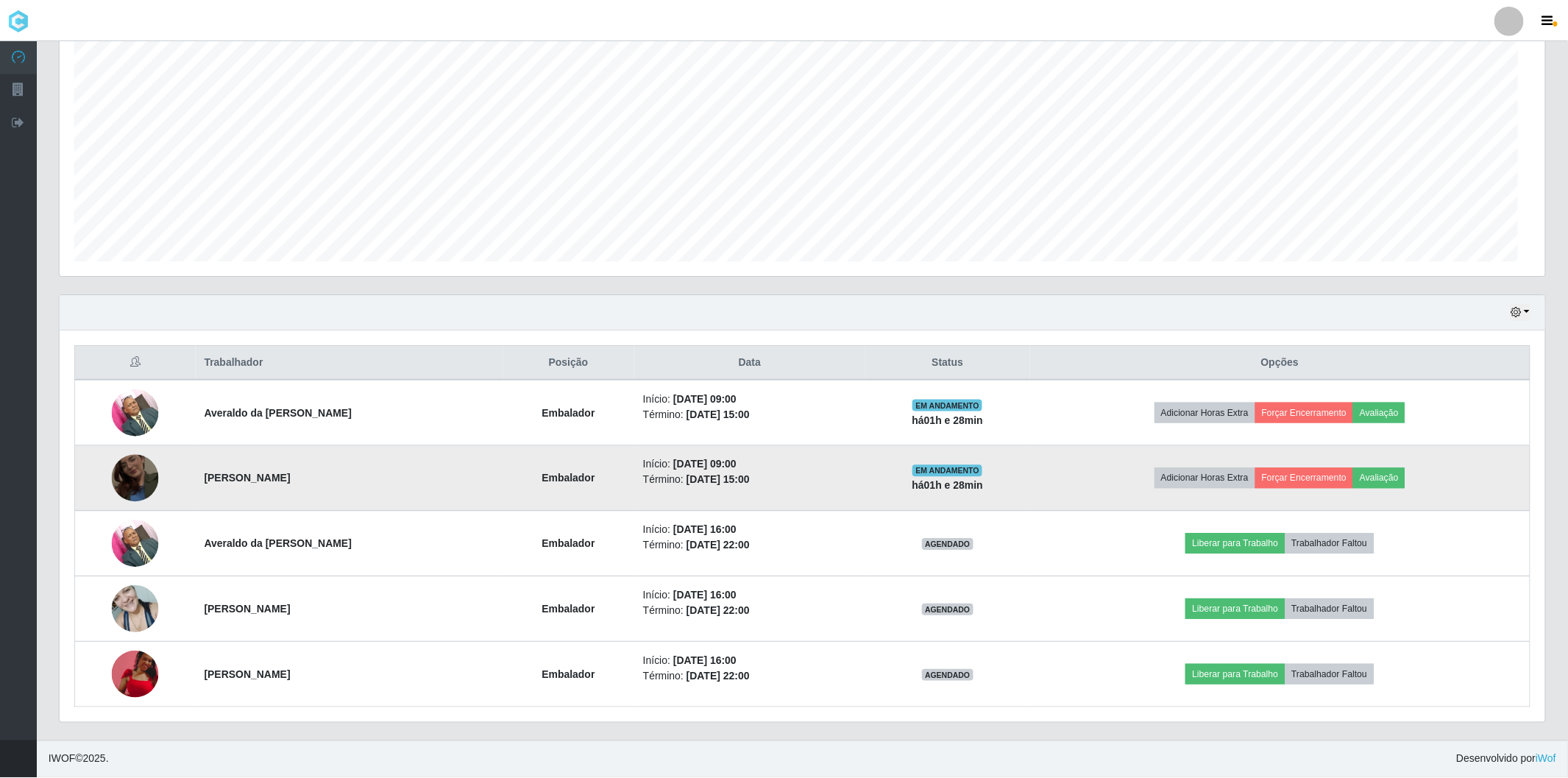
scroll to position [305, 1485]
